Goal: Task Accomplishment & Management: Manage account settings

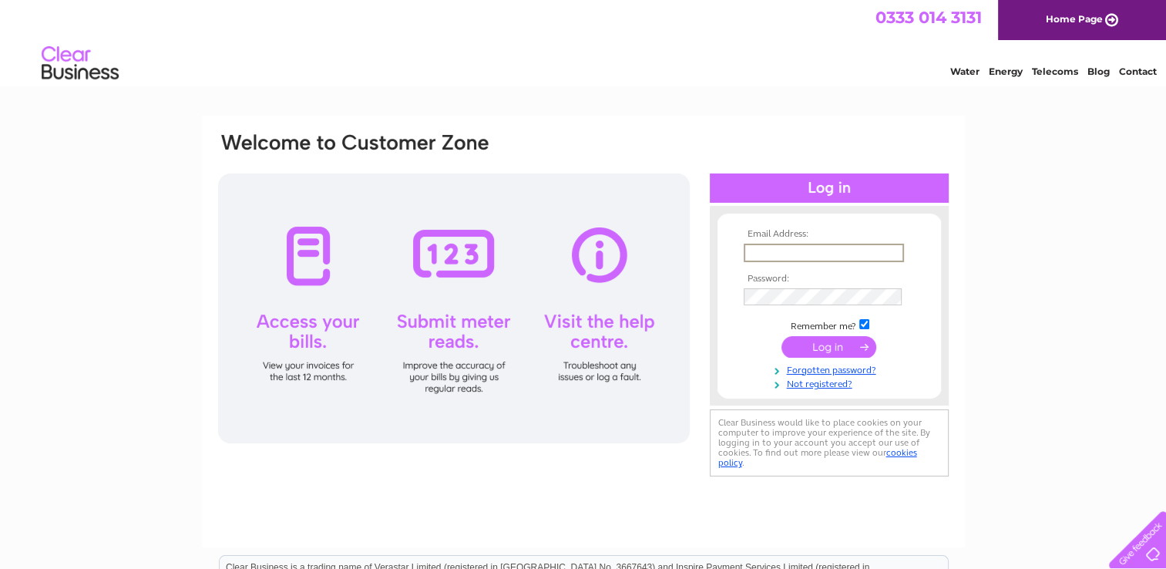
click at [761, 251] on input "text" at bounding box center [824, 252] width 160 height 18
type input "pizzeria-toscana@hotmail.com"
click at [835, 344] on input "submit" at bounding box center [828, 346] width 95 height 22
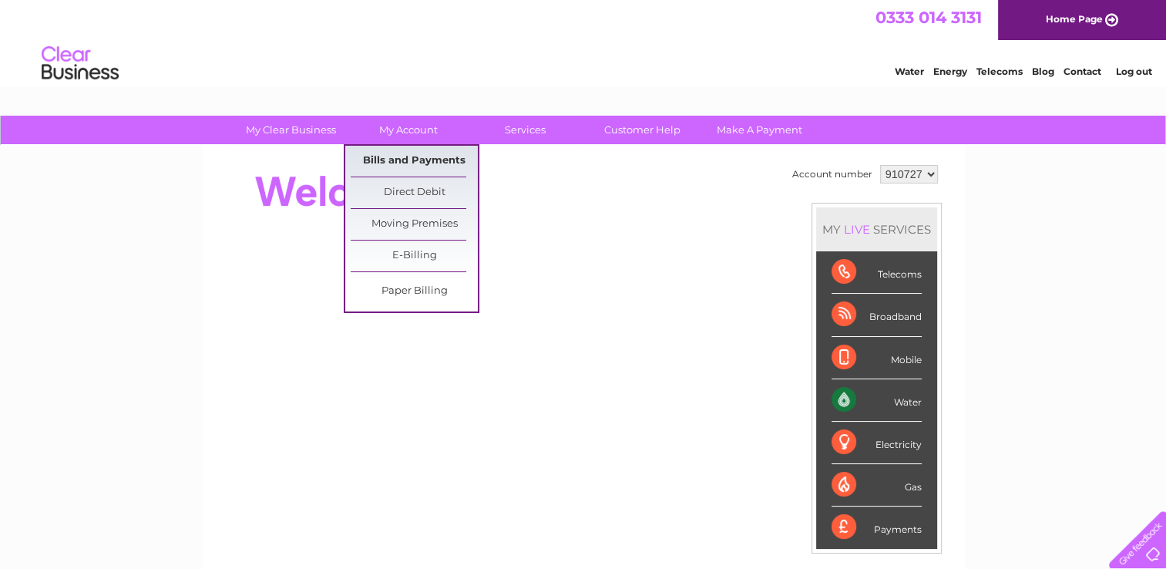
click at [417, 153] on link "Bills and Payments" at bounding box center [414, 161] width 127 height 31
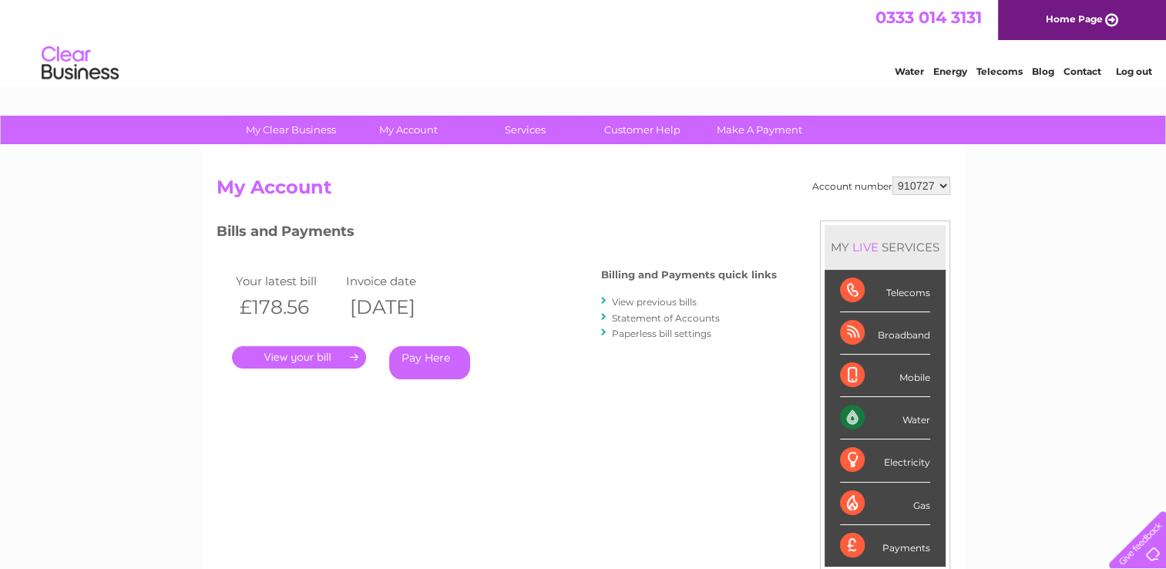
click at [417, 153] on div "Account number 910727 My Account MY LIVE SERVICES Telecoms Broadband Mobile Wat…" at bounding box center [583, 401] width 763 height 510
drag, startPoint x: 0, startPoint y: 0, endPoint x: 417, endPoint y: 153, distance: 443.9
click at [417, 153] on div "Account number 910727 My Account MY LIVE SERVICES Telecoms Broadband Mobile Wat…" at bounding box center [583, 401] width 763 height 510
click at [280, 358] on link "." at bounding box center [299, 357] width 134 height 22
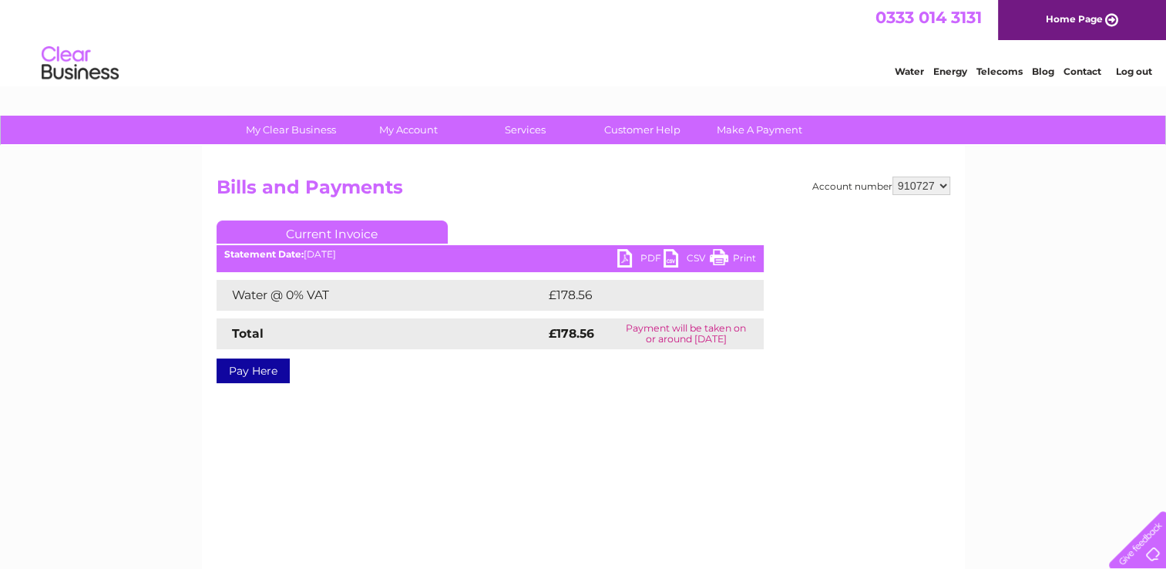
click at [625, 251] on link "PDF" at bounding box center [640, 260] width 46 height 22
